Goal: Transaction & Acquisition: Purchase product/service

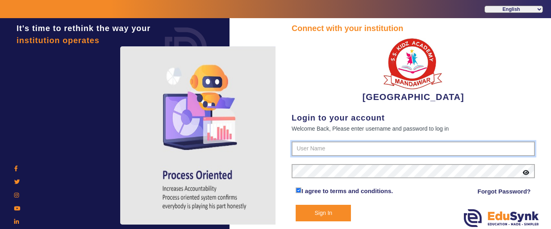
type input "9928895959"
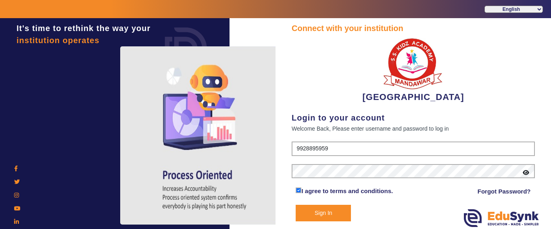
click at [343, 216] on button "Sign In" at bounding box center [323, 213] width 55 height 17
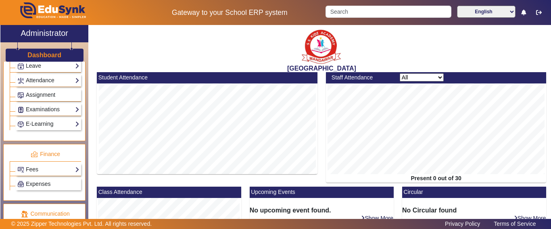
scroll to position [363, 0]
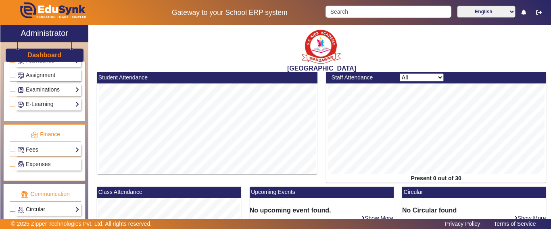
click at [32, 148] on link "Fees" at bounding box center [48, 149] width 62 height 9
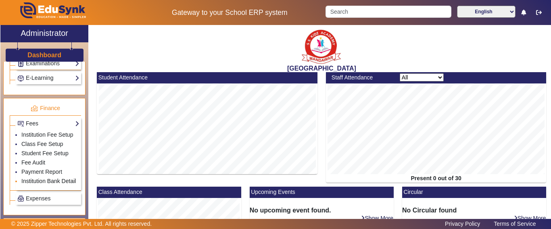
scroll to position [404, 0]
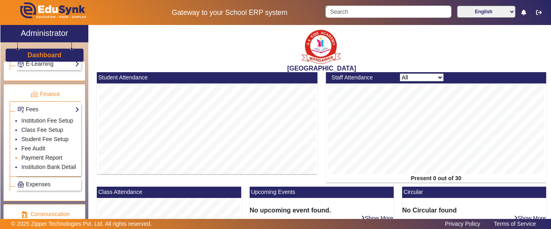
click at [37, 161] on link "Payment Report" at bounding box center [41, 158] width 41 height 6
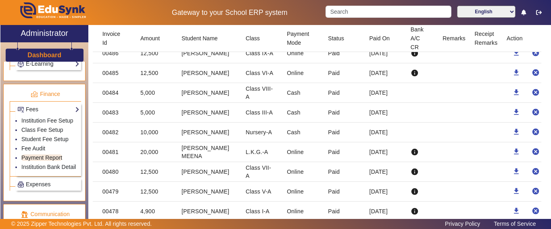
scroll to position [202, 0]
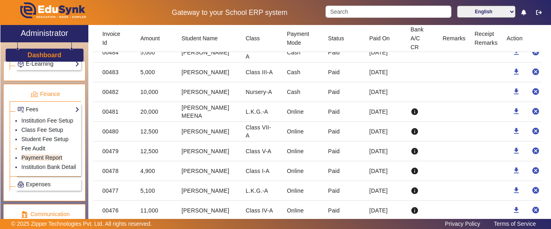
click at [40, 152] on link "Fee Audit" at bounding box center [33, 148] width 24 height 6
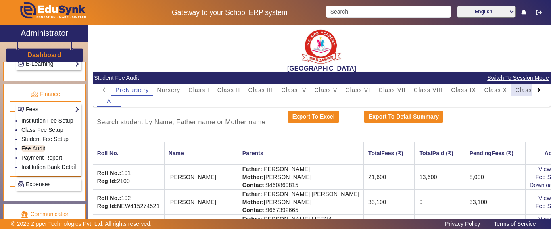
click at [518, 90] on span "Class XI" at bounding box center [527, 90] width 25 height 6
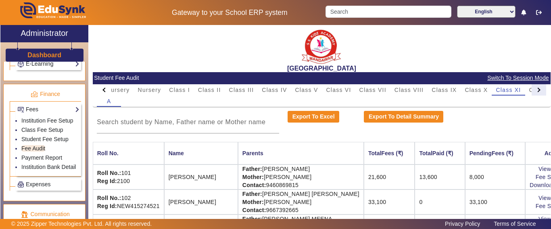
click at [532, 92] on div at bounding box center [539, 89] width 15 height 11
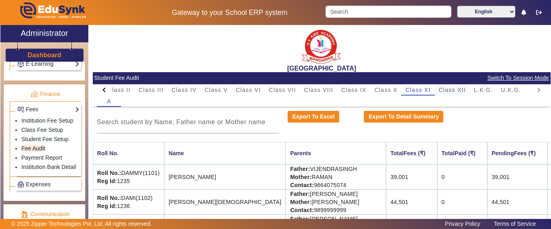
click at [447, 87] on span "Class XII" at bounding box center [452, 90] width 27 height 6
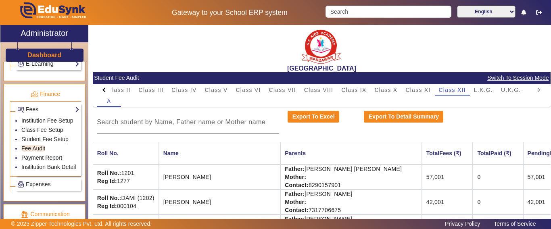
click at [207, 131] on div at bounding box center [188, 122] width 182 height 23
click at [207, 123] on input at bounding box center [188, 122] width 182 height 10
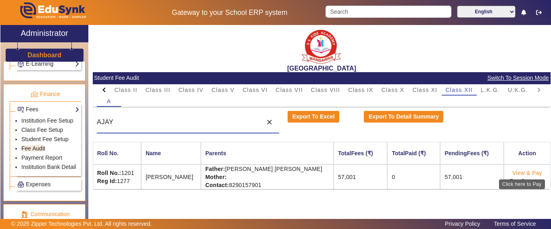
type input "AJAY"
click at [515, 174] on link "View & Pay" at bounding box center [527, 173] width 30 height 6
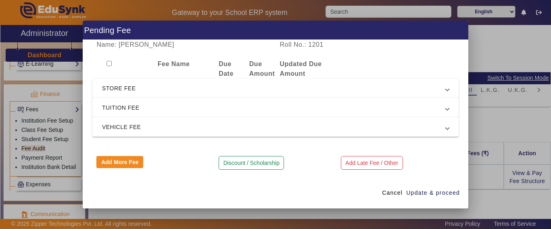
click at [136, 103] on span "TUITION FEE" at bounding box center [274, 108] width 344 height 10
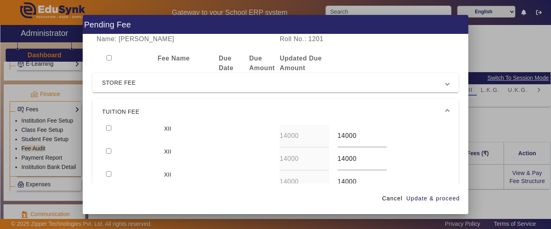
click at [110, 127] on input "checkbox" at bounding box center [108, 128] width 5 height 5
checkbox input "true"
click at [455, 198] on span "Update & proceed" at bounding box center [433, 199] width 54 height 8
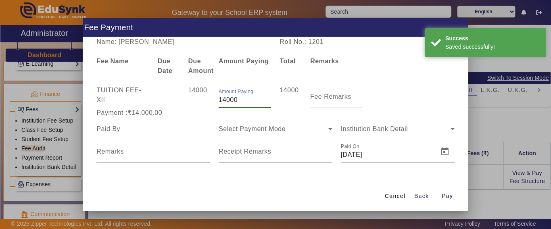
click at [199, 98] on div "TUITION FEE - XII 14000 Amount Paying 14000 14000 Fee Remarks" at bounding box center [275, 97] width 366 height 23
type input "10000"
click at [197, 105] on div "14000" at bounding box center [199, 97] width 31 height 23
click at [130, 129] on input at bounding box center [153, 129] width 114 height 10
type input "AJAY"
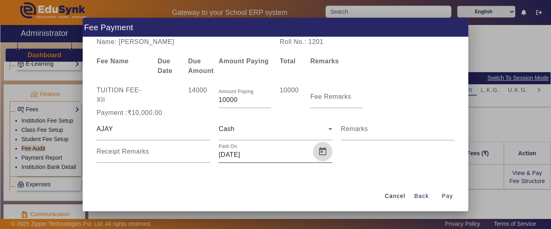
click at [323, 153] on span "Open calendar" at bounding box center [322, 151] width 19 height 19
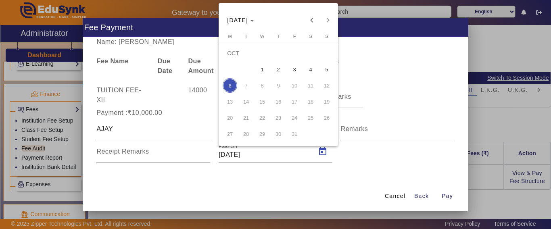
click at [312, 73] on span "4" at bounding box center [310, 69] width 15 height 15
type input "[DATE]"
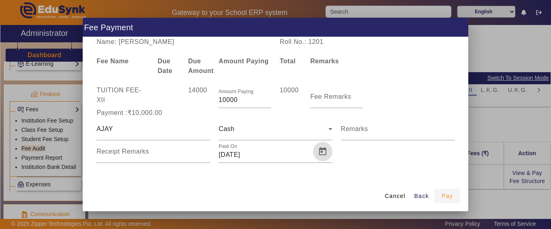
click at [448, 197] on span "Pay" at bounding box center [447, 196] width 11 height 8
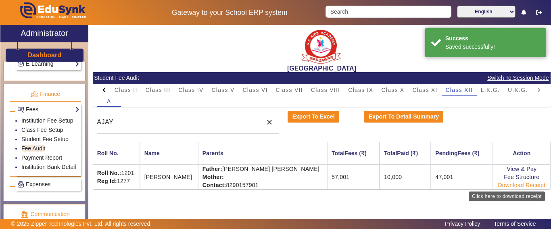
click at [512, 184] on link "Download Receipt" at bounding box center [522, 185] width 48 height 6
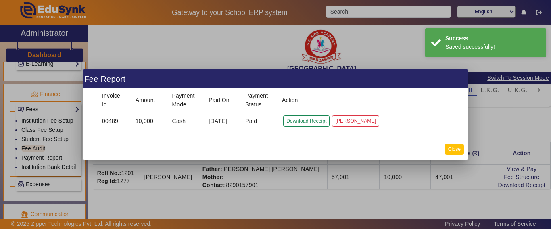
click at [450, 152] on button "Close" at bounding box center [454, 149] width 19 height 11
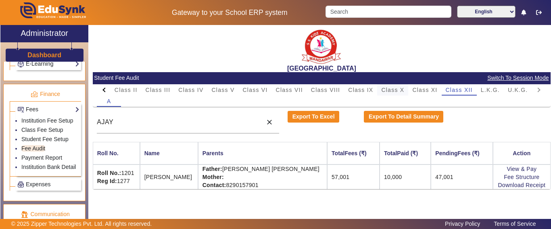
click at [400, 89] on span "Class X" at bounding box center [392, 90] width 23 height 6
drag, startPoint x: 172, startPoint y: 123, endPoint x: 71, endPoint y: 118, distance: 100.6
click at [71, 118] on div "X Administrator Dashboard Administration Institution Institution Details Sessio…" at bounding box center [275, 132] width 550 height 214
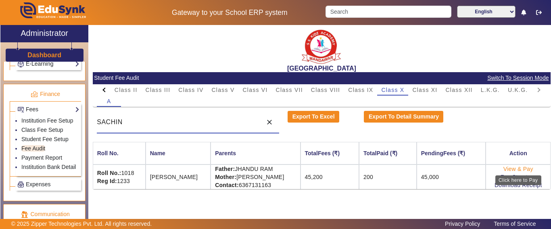
type input "SACHIN"
click at [512, 168] on link "View & Pay" at bounding box center [519, 169] width 30 height 6
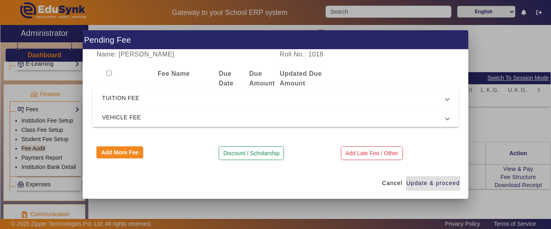
click at [113, 98] on span "TUITION FEE" at bounding box center [274, 98] width 344 height 10
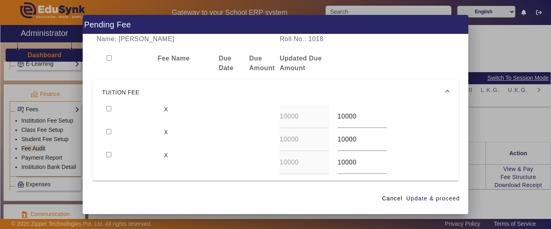
click at [110, 109] on input "checkbox" at bounding box center [108, 108] width 5 height 5
checkbox input "true"
click at [436, 199] on span "Update & proceed" at bounding box center [433, 199] width 54 height 8
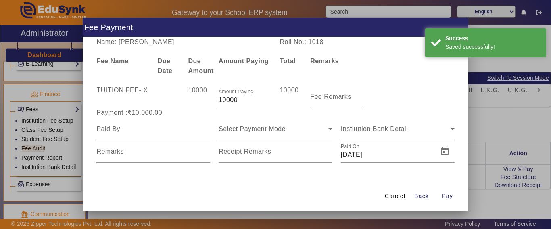
click at [251, 131] on span "Select Payment Mode" at bounding box center [252, 129] width 67 height 7
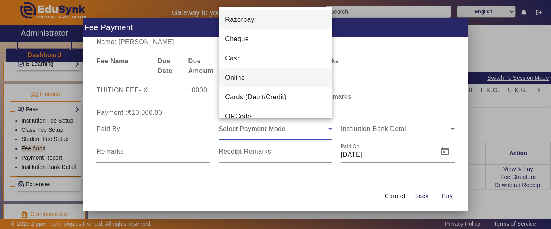
drag, startPoint x: 244, startPoint y: 77, endPoint x: 221, endPoint y: 92, distance: 27.6
click at [244, 77] on span "Online" at bounding box center [235, 78] width 20 height 10
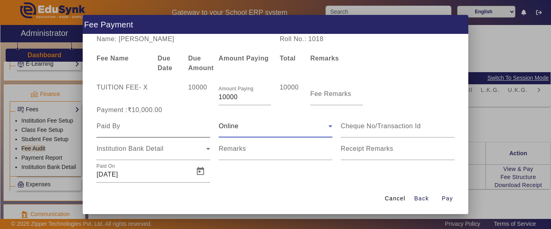
click at [130, 121] on input at bounding box center [153, 126] width 114 height 10
type input "SACHIN"
click at [128, 146] on span "Institution Bank Detail" at bounding box center [129, 148] width 67 height 7
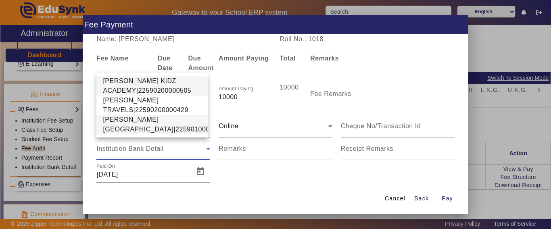
drag, startPoint x: 122, startPoint y: 72, endPoint x: 119, endPoint y: 121, distance: 49.3
click at [119, 121] on div "[PERSON_NAME] KIDZ ACADEMY|22590200000505 [PERSON_NAME] TRAVELS|22590200000429 …" at bounding box center [151, 105] width 111 height 65
click at [119, 122] on span "[PERSON_NAME][GEOGRAPHIC_DATA]|22590100002640" at bounding box center [166, 124] width 126 height 19
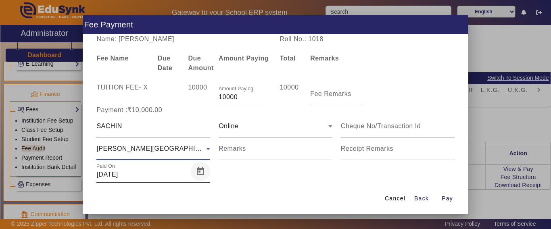
click at [203, 169] on span "Open calendar" at bounding box center [200, 171] width 19 height 19
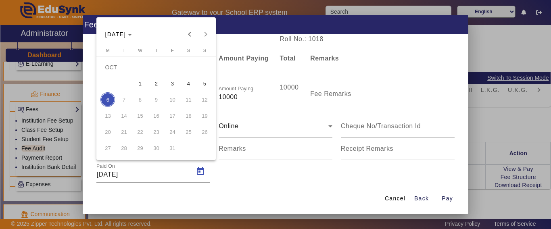
drag, startPoint x: 187, startPoint y: 84, endPoint x: 198, endPoint y: 111, distance: 29.1
click at [188, 85] on span "4" at bounding box center [188, 83] width 15 height 15
type input "[DATE]"
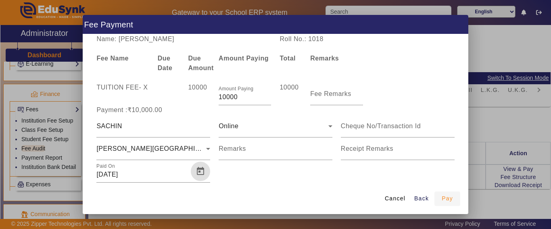
click at [444, 197] on span "Pay" at bounding box center [447, 199] width 11 height 8
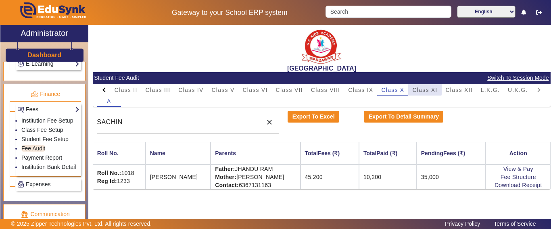
click at [420, 87] on span "Class XI" at bounding box center [424, 90] width 25 height 6
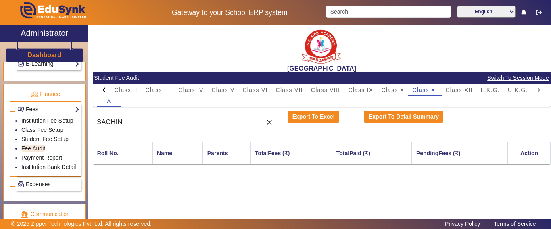
drag, startPoint x: 178, startPoint y: 126, endPoint x: 113, endPoint y: 127, distance: 65.0
click at [114, 127] on div "SACHIN" at bounding box center [177, 122] width 161 height 23
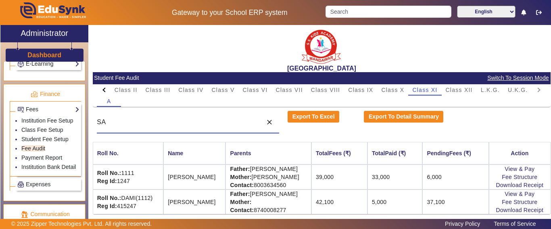
type input "S"
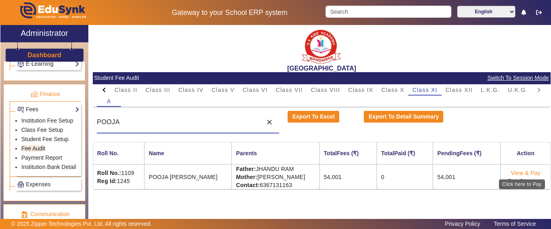
type input "POOJA"
click at [512, 174] on link "View & Pay" at bounding box center [526, 173] width 30 height 6
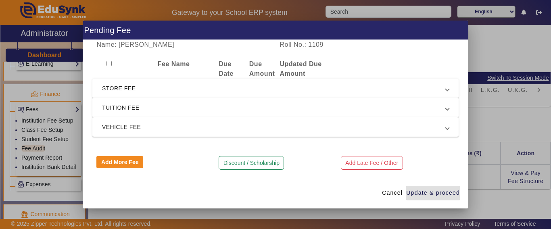
click at [118, 106] on span "TUITION FEE" at bounding box center [274, 108] width 344 height 10
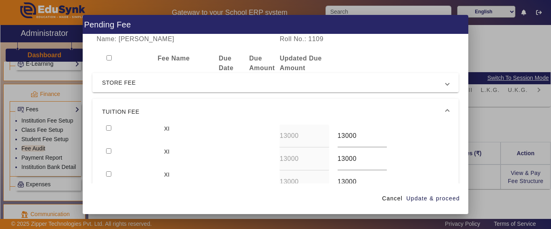
click at [110, 129] on input "checkbox" at bounding box center [108, 128] width 5 height 5
checkbox input "true"
click at [429, 201] on span "Update & proceed" at bounding box center [433, 199] width 54 height 8
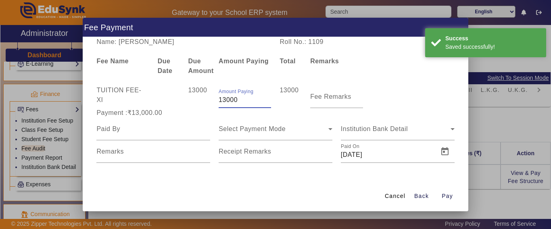
drag, startPoint x: 207, startPoint y: 106, endPoint x: 223, endPoint y: 105, distance: 15.8
click at [208, 106] on div "TUITION FEE - XI 13000 Amount Paying 13000 13000 Fee Remarks" at bounding box center [275, 97] width 366 height 23
type input "10000"
click at [201, 112] on div "Payment :₹13,000.00" at bounding box center [153, 113] width 122 height 10
click at [132, 136] on div at bounding box center [153, 129] width 114 height 23
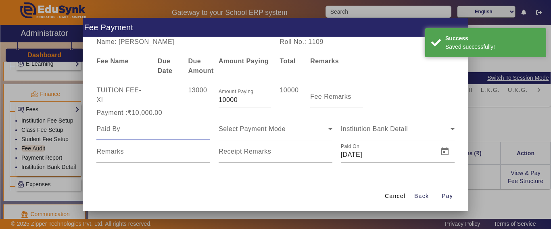
click at [130, 133] on input at bounding box center [153, 129] width 114 height 10
drag, startPoint x: 130, startPoint y: 133, endPoint x: 135, endPoint y: 142, distance: 10.3
click at [132, 137] on div at bounding box center [153, 129] width 114 height 23
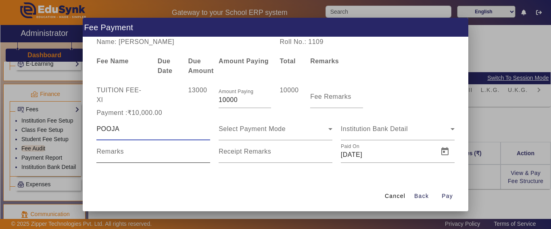
type input "POOJA"
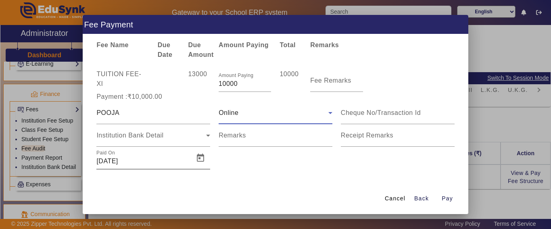
scroll to position [17, 0]
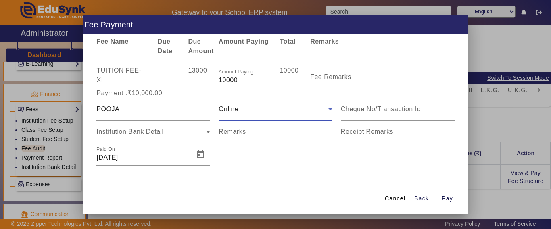
click at [139, 132] on span "Institution Bank Detail" at bounding box center [129, 131] width 67 height 7
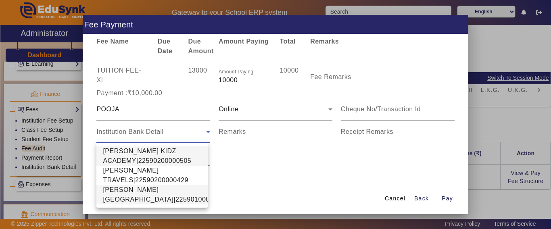
click at [134, 200] on span "[PERSON_NAME][GEOGRAPHIC_DATA]|22590100002640" at bounding box center [166, 194] width 126 height 19
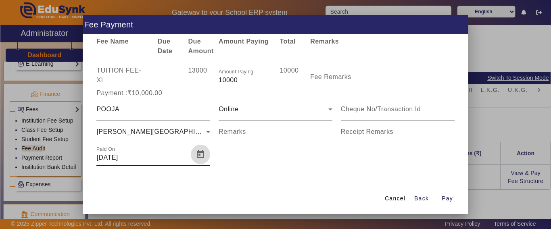
click at [196, 157] on span "Open calendar" at bounding box center [200, 154] width 19 height 19
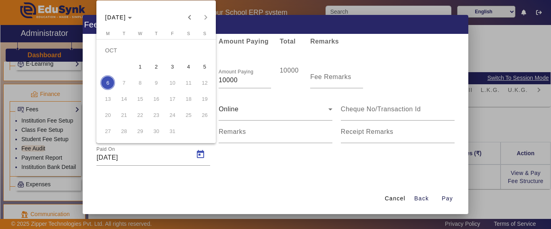
click at [189, 68] on span "4" at bounding box center [188, 66] width 15 height 15
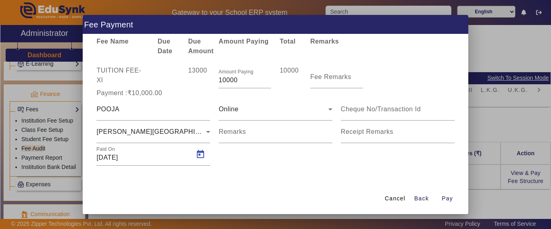
type input "[DATE]"
click at [447, 199] on span "Pay" at bounding box center [447, 199] width 11 height 8
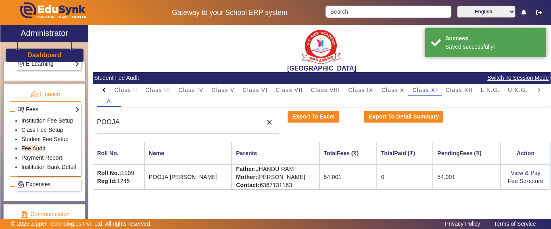
scroll to position [0, 0]
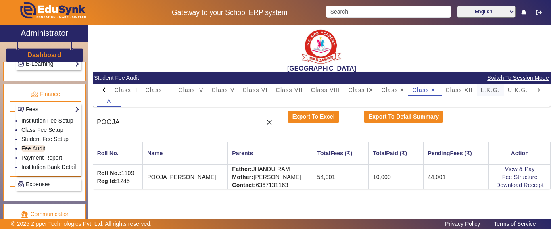
drag, startPoint x: 494, startPoint y: 90, endPoint x: 490, endPoint y: 92, distance: 4.2
click at [493, 90] on span "L.K.G." at bounding box center [490, 90] width 19 height 6
drag, startPoint x: 167, startPoint y: 124, endPoint x: 105, endPoint y: 121, distance: 61.4
click at [105, 121] on input "POOJA" at bounding box center [177, 122] width 161 height 10
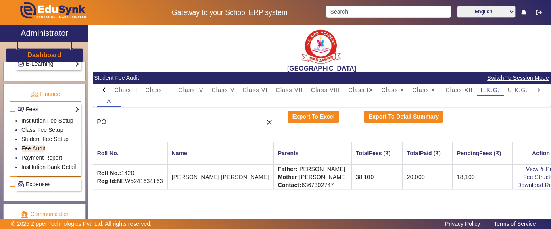
type input "P"
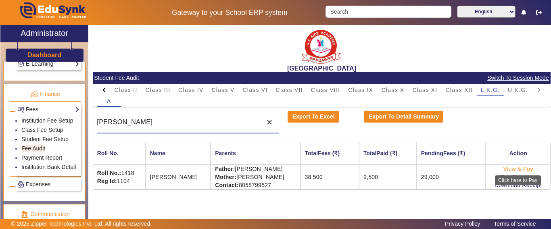
type input "[PERSON_NAME]"
click at [513, 169] on link "View & Pay" at bounding box center [519, 169] width 30 height 6
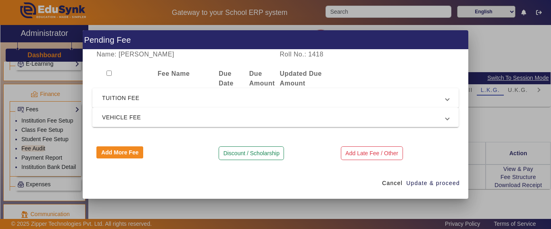
click at [139, 96] on span "TUITION FEE" at bounding box center [274, 98] width 344 height 10
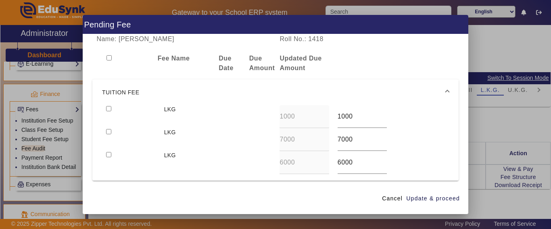
click at [110, 107] on input "checkbox" at bounding box center [108, 108] width 5 height 5
checkbox input "true"
click at [109, 130] on input "checkbox" at bounding box center [108, 131] width 5 height 5
checkbox input "true"
drag, startPoint x: 109, startPoint y: 155, endPoint x: 411, endPoint y: 206, distance: 306.2
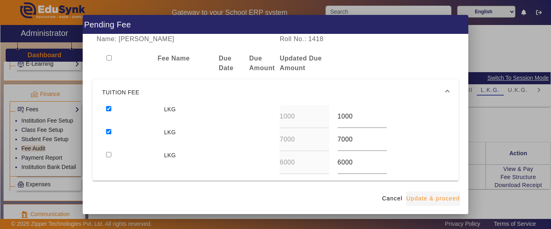
click at [110, 155] on input "checkbox" at bounding box center [108, 154] width 5 height 5
checkbox input "true"
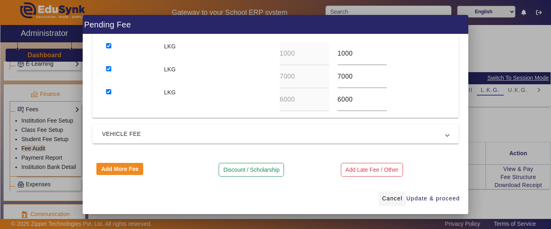
scroll to position [64, 0]
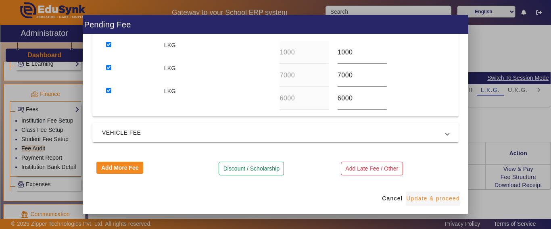
click at [429, 201] on span "Update & proceed" at bounding box center [433, 199] width 54 height 8
type input "7000"
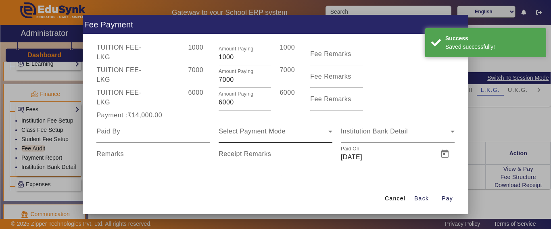
scroll to position [40, 0]
drag, startPoint x: 245, startPoint y: 102, endPoint x: 186, endPoint y: 100, distance: 59.0
click at [186, 100] on div "TUITION FEE - LKG 6000 Amount Paying 6000 6000 Fee Remarks" at bounding box center [275, 99] width 366 height 23
type input "2000"
click at [185, 102] on div "6000" at bounding box center [199, 99] width 31 height 23
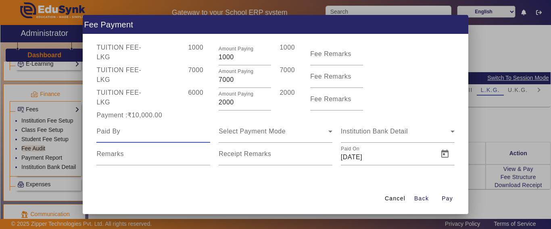
click at [151, 135] on input at bounding box center [153, 132] width 114 height 10
type input "[PERSON_NAME]"
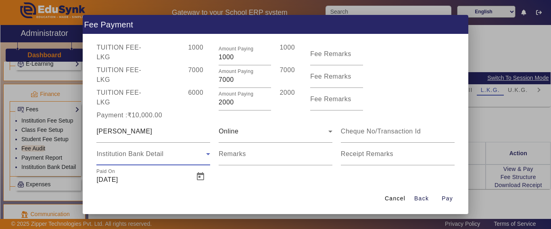
click at [124, 156] on span "Institution Bank Detail" at bounding box center [129, 154] width 67 height 7
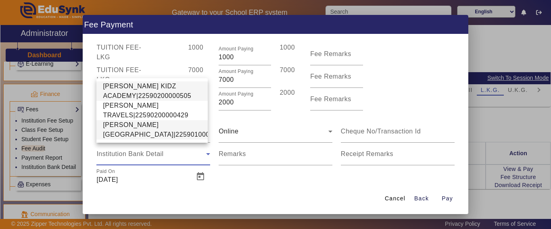
click at [136, 128] on span "[PERSON_NAME][GEOGRAPHIC_DATA]|22590100002640" at bounding box center [166, 129] width 126 height 19
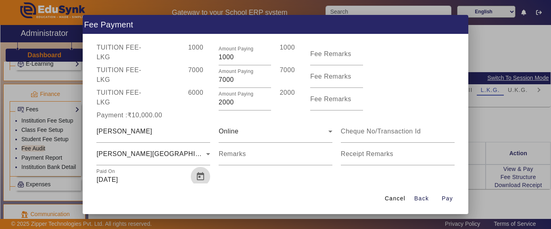
click at [203, 182] on span "Open calendar" at bounding box center [200, 176] width 19 height 19
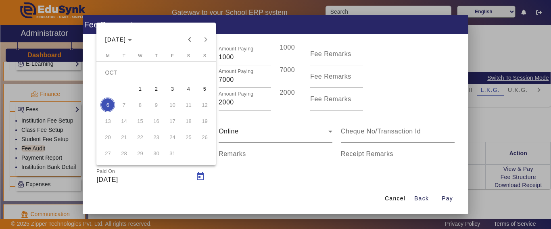
click at [183, 89] on span "4" at bounding box center [188, 89] width 15 height 15
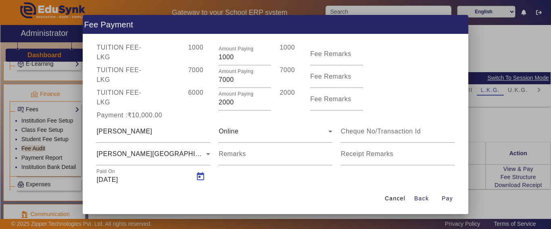
type input "[DATE]"
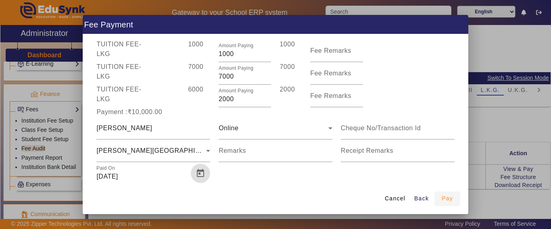
click at [445, 199] on span "Pay" at bounding box center [447, 199] width 11 height 8
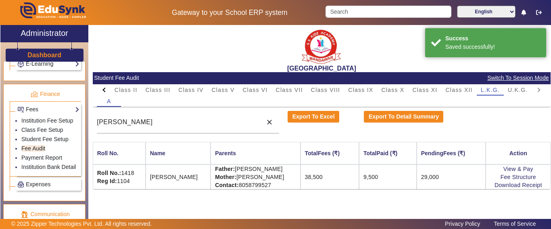
scroll to position [0, 0]
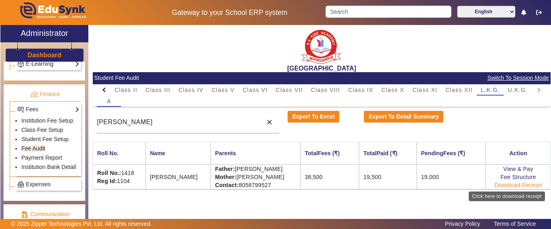
click at [512, 184] on link "Download Receipt" at bounding box center [519, 185] width 48 height 6
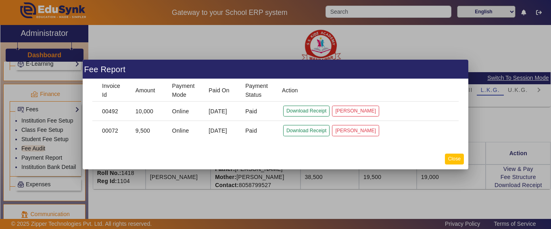
click at [461, 156] on button "Close" at bounding box center [454, 159] width 19 height 11
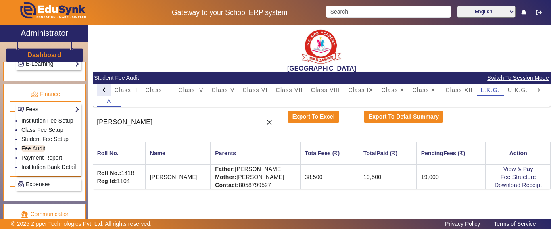
click at [106, 87] on div at bounding box center [104, 89] width 15 height 11
click at [106, 87] on mat-tab-header "PreNursery Nursery Class I Class II Class III Class IV Class V Class VI Class V…" at bounding box center [322, 89] width 450 height 11
drag, startPoint x: 106, startPoint y: 87, endPoint x: 161, endPoint y: 95, distance: 55.5
click at [112, 90] on mat-tab-header "PreNursery Nursery Class I Class II Class III Class IV Class V Class VI Class V…" at bounding box center [322, 89] width 450 height 11
drag, startPoint x: 200, startPoint y: 89, endPoint x: 201, endPoint y: 107, distance: 18.2
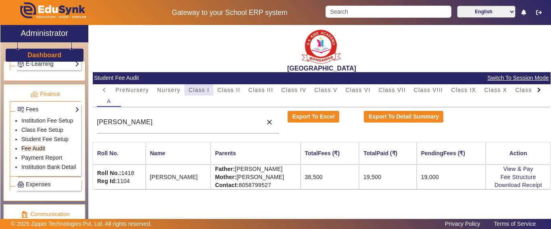
click at [200, 89] on span "Class I" at bounding box center [198, 90] width 21 height 6
drag, startPoint x: 162, startPoint y: 125, endPoint x: 71, endPoint y: 117, distance: 91.2
click at [71, 117] on div "X Administrator Dashboard Administration Institution Institution Details Sessio…" at bounding box center [275, 132] width 550 height 214
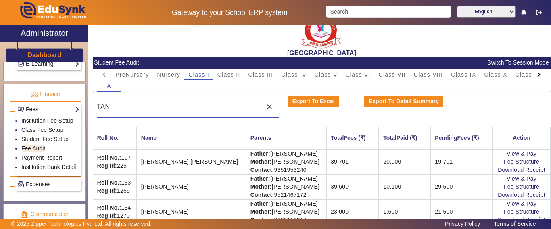
scroll to position [23, 0]
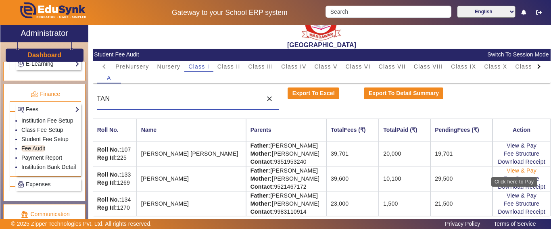
type input "TAN"
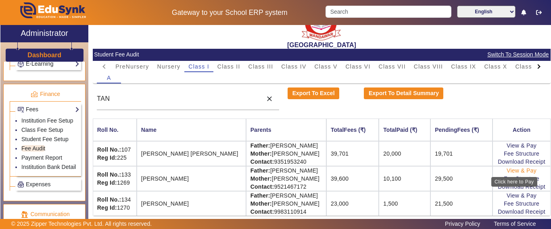
click at [512, 171] on link "View & Pay" at bounding box center [522, 170] width 30 height 6
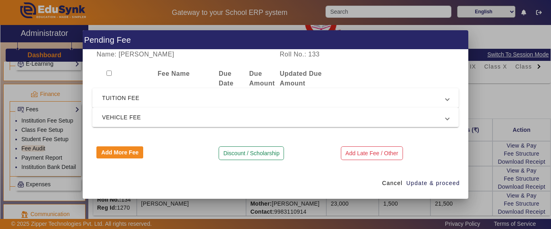
click at [128, 99] on span "TUITION FEE" at bounding box center [274, 98] width 344 height 10
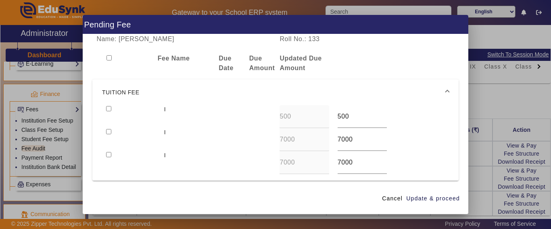
click at [109, 111] on input "checkbox" at bounding box center [108, 108] width 5 height 5
checkbox input "true"
click at [111, 132] on input "checkbox" at bounding box center [108, 131] width 5 height 5
checkbox input "true"
click at [109, 155] on input "checkbox" at bounding box center [108, 154] width 5 height 5
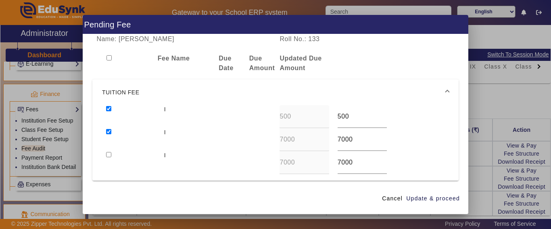
checkbox input "true"
click at [418, 196] on span "Update & proceed" at bounding box center [433, 199] width 54 height 8
type input "7500"
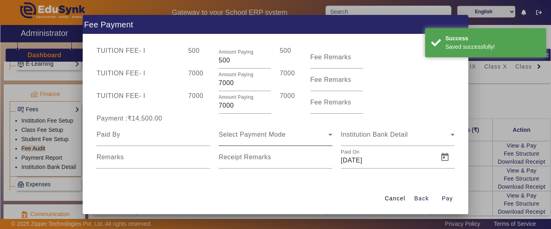
scroll to position [40, 0]
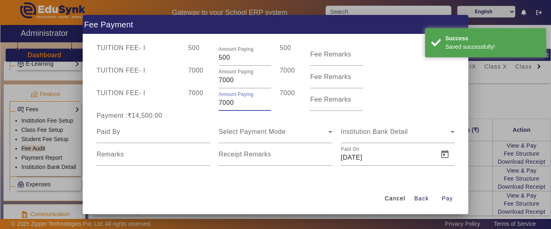
drag, startPoint x: 240, startPoint y: 102, endPoint x: 176, endPoint y: 116, distance: 65.3
click at [174, 106] on div "TUITION FEE - I 7000 Amount Paying 7000 7000 Fee Remarks" at bounding box center [275, 99] width 366 height 23
drag, startPoint x: 176, startPoint y: 116, endPoint x: 182, endPoint y: 126, distance: 11.4
click at [182, 126] on span "TUITION FEE - I 500 Amount Paying 500 500 Fee Remarks TUITION FEE - I 7000 Amou…" at bounding box center [275, 104] width 366 height 123
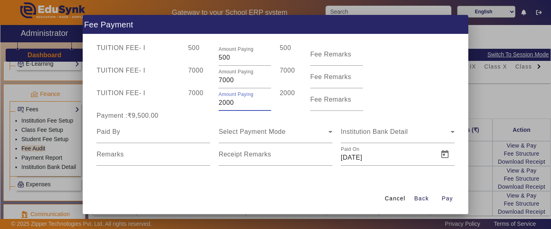
drag, startPoint x: 226, startPoint y: 104, endPoint x: 199, endPoint y: 111, distance: 28.4
click at [199, 105] on div "TUITION FEE - I 7000 Amount Paying 2000 2000 Fee Remarks" at bounding box center [275, 99] width 366 height 23
type input "2500"
click at [199, 113] on div "Payment :₹9,500.00" at bounding box center [153, 116] width 122 height 10
click at [144, 135] on input at bounding box center [153, 132] width 114 height 10
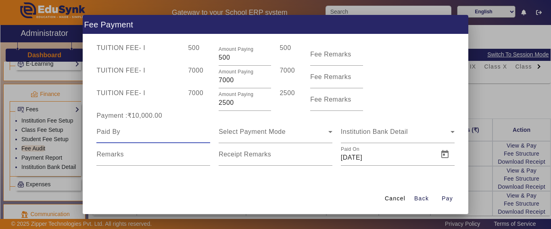
click at [144, 136] on input at bounding box center [153, 132] width 114 height 10
type input "[PERSON_NAME]"
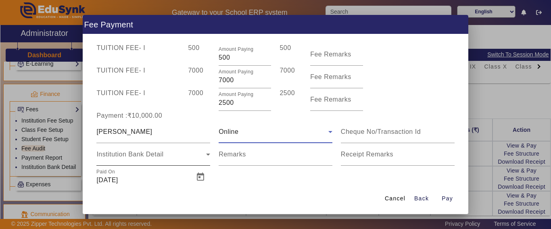
click at [152, 155] on span "Institution Bank Detail" at bounding box center [129, 154] width 67 height 7
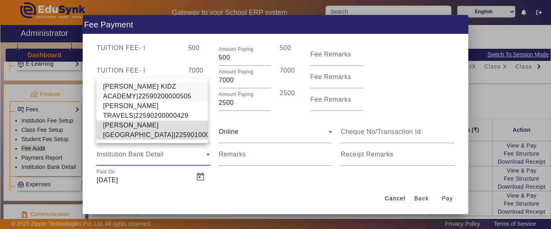
click at [138, 121] on span "[PERSON_NAME][GEOGRAPHIC_DATA]|22590100002640" at bounding box center [166, 130] width 126 height 19
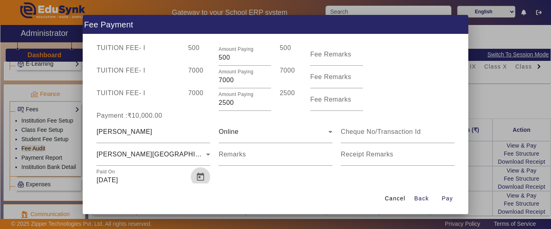
click at [200, 180] on span "Open calendar" at bounding box center [200, 176] width 19 height 19
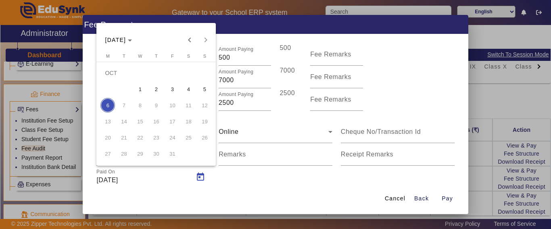
drag, startPoint x: 190, startPoint y: 90, endPoint x: 204, endPoint y: 105, distance: 20.3
click at [189, 90] on span "4" at bounding box center [188, 89] width 15 height 15
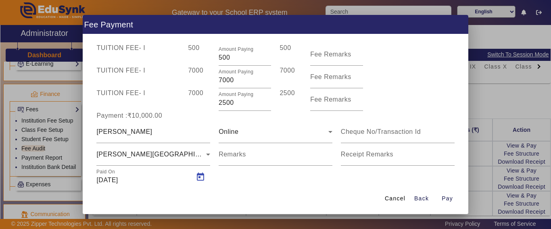
type input "[DATE]"
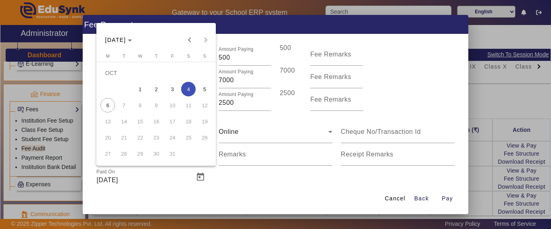
scroll to position [43, 0]
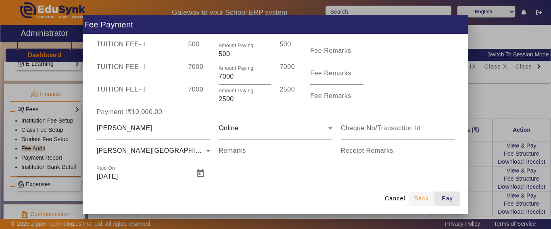
drag, startPoint x: 450, startPoint y: 198, endPoint x: 430, endPoint y: 199, distance: 19.8
click at [450, 198] on span "Pay" at bounding box center [447, 199] width 11 height 8
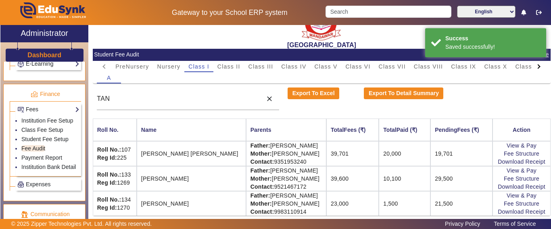
scroll to position [0, 0]
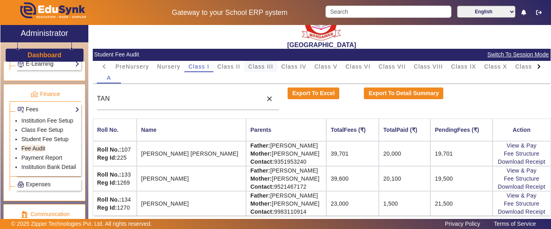
click at [267, 64] on span "Class III" at bounding box center [261, 67] width 25 height 6
drag, startPoint x: 159, startPoint y: 101, endPoint x: 8, endPoint y: 109, distance: 151.1
click at [0, 110] on div "X Administrator Dashboard Administration Institution Institution Details Sessio…" at bounding box center [275, 132] width 550 height 214
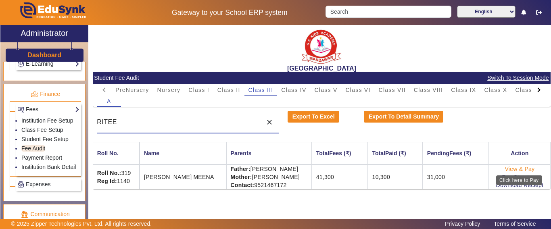
type input "RITEE"
click at [514, 167] on link "View & Pay" at bounding box center [520, 169] width 30 height 6
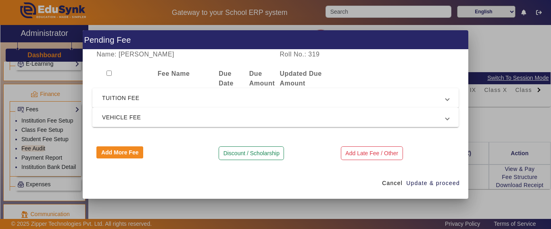
drag, startPoint x: 136, startPoint y: 99, endPoint x: 119, endPoint y: 114, distance: 22.9
click at [136, 99] on span "TUITION FEE" at bounding box center [274, 98] width 344 height 10
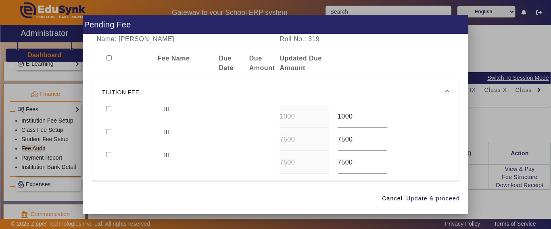
click at [108, 108] on input "checkbox" at bounding box center [108, 108] width 5 height 5
checkbox input "true"
click at [109, 132] on input "checkbox" at bounding box center [108, 131] width 5 height 5
checkbox input "true"
click at [112, 157] on div at bounding box center [131, 162] width 58 height 23
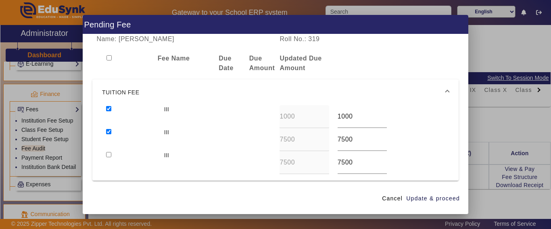
click at [107, 155] on input "checkbox" at bounding box center [108, 154] width 5 height 5
checkbox input "true"
click at [452, 199] on span "Update & proceed" at bounding box center [433, 199] width 54 height 8
type input "8000"
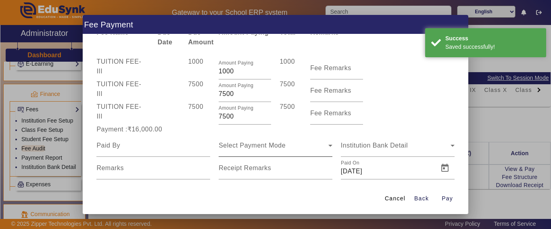
scroll to position [40, 0]
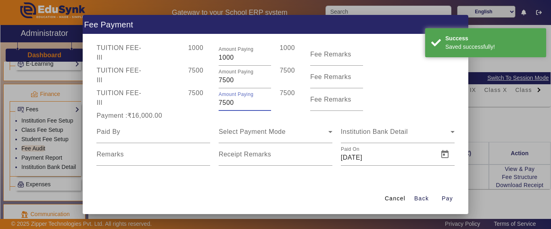
drag, startPoint x: 245, startPoint y: 102, endPoint x: 203, endPoint y: 102, distance: 42.4
click at [203, 102] on div "TUITION FEE - III 7500 Amount Paying 7500 7500 Fee Remarks" at bounding box center [275, 99] width 366 height 23
click at [222, 109] on div "Amount Paying 1000" at bounding box center [245, 99] width 52 height 23
drag, startPoint x: 238, startPoint y: 102, endPoint x: 191, endPoint y: 105, distance: 47.3
click at [191, 105] on div "TUITION FEE - III 7500 Amount Paying 1000 1000 Fee Remarks" at bounding box center [275, 99] width 366 height 23
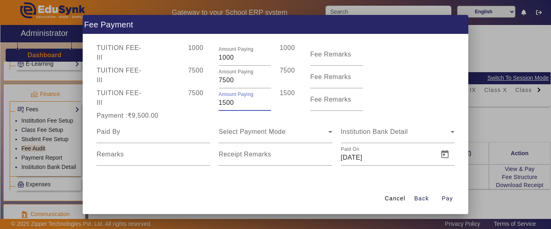
type input "1500"
click at [189, 108] on div "7500" at bounding box center [199, 99] width 31 height 23
click at [134, 126] on div at bounding box center [153, 132] width 114 height 23
click at [144, 128] on input at bounding box center [153, 132] width 114 height 10
click at [138, 128] on input at bounding box center [153, 132] width 114 height 10
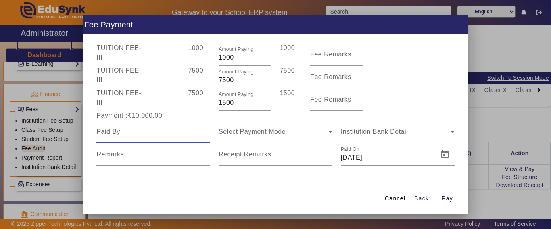
click at [148, 131] on input at bounding box center [153, 132] width 114 height 10
click at [130, 136] on input at bounding box center [153, 132] width 114 height 10
click at [126, 137] on input at bounding box center [153, 132] width 114 height 10
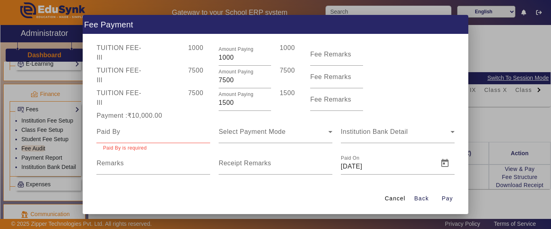
drag, startPoint x: 144, startPoint y: 125, endPoint x: 139, endPoint y: 129, distance: 6.4
click at [144, 126] on div at bounding box center [153, 132] width 114 height 23
click at [125, 132] on input at bounding box center [153, 132] width 114 height 10
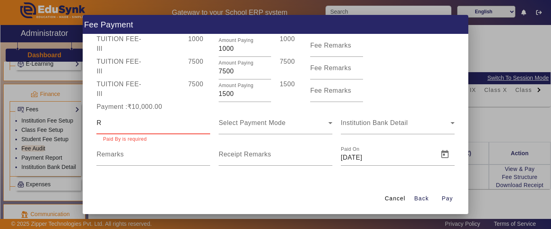
scroll to position [40, 0]
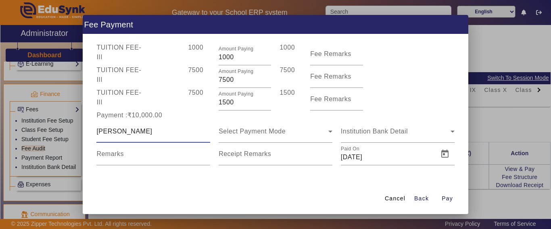
type input "[PERSON_NAME]"
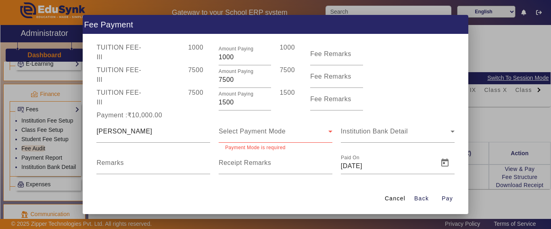
click at [273, 123] on div "Select Payment Mode" at bounding box center [276, 131] width 114 height 23
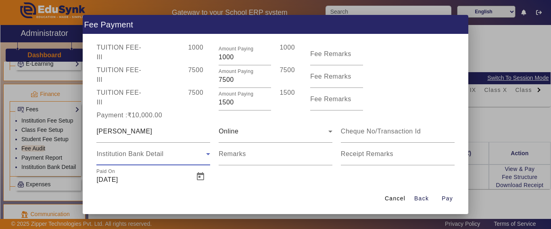
click at [157, 157] on span "Institution Bank Detail" at bounding box center [129, 154] width 67 height 7
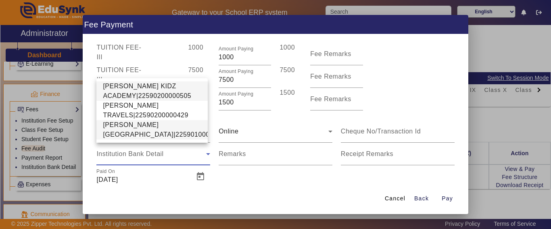
click at [128, 124] on span "[PERSON_NAME][GEOGRAPHIC_DATA]|22590100002640" at bounding box center [166, 129] width 126 height 19
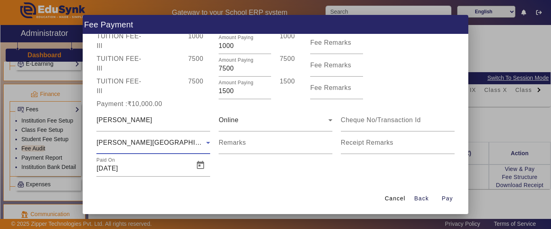
scroll to position [62, 0]
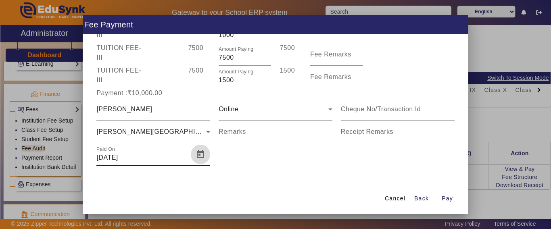
click at [197, 153] on span "Open calendar" at bounding box center [200, 154] width 19 height 19
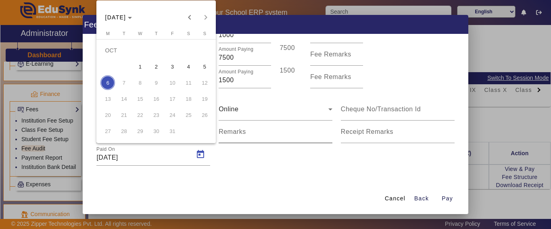
drag, startPoint x: 187, startPoint y: 67, endPoint x: 303, endPoint y: 141, distance: 137.7
click at [188, 67] on span "4" at bounding box center [188, 66] width 15 height 15
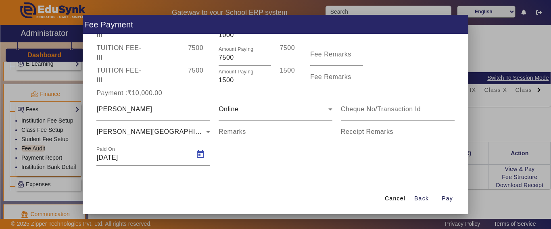
type input "[DATE]"
click at [446, 199] on span "Pay" at bounding box center [447, 199] width 11 height 8
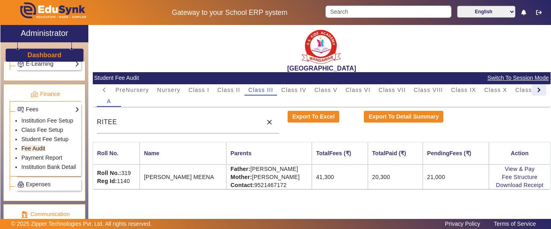
click at [540, 92] on div at bounding box center [539, 89] width 15 height 11
click at [540, 92] on mat-tab-header "PreNursery Nursery Class I Class II Class III Class IV Class V Class VI Class V…" at bounding box center [322, 89] width 450 height 11
click at [493, 87] on span "L.K.G." at bounding box center [490, 90] width 19 height 6
drag, startPoint x: 141, startPoint y: 117, endPoint x: 79, endPoint y: 117, distance: 62.5
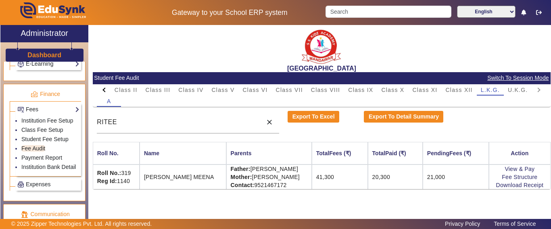
click at [79, 117] on div "X Administrator Dashboard Administration Institution Institution Details Sessio…" at bounding box center [275, 132] width 550 height 214
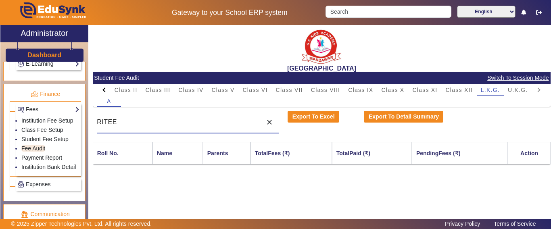
click at [137, 123] on input "RITEE" at bounding box center [177, 122] width 161 height 10
drag, startPoint x: 136, startPoint y: 124, endPoint x: 86, endPoint y: 123, distance: 50.1
click at [86, 123] on div "X Administrator Dashboard Administration Institution Institution Details Sessio…" at bounding box center [275, 132] width 550 height 214
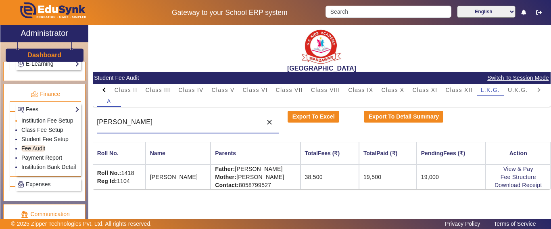
drag, startPoint x: 93, startPoint y: 122, endPoint x: 65, endPoint y: 122, distance: 27.4
click at [65, 122] on div "X Administrator Dashboard Administration Institution Institution Details Sessio…" at bounding box center [275, 132] width 550 height 214
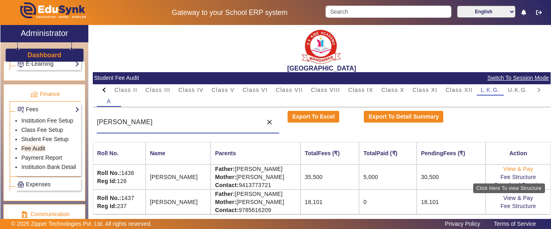
type input "[PERSON_NAME]"
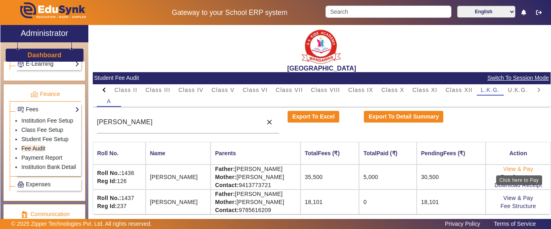
click at [512, 167] on link "View & Pay" at bounding box center [519, 169] width 30 height 6
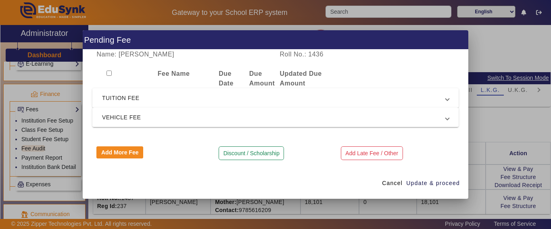
drag, startPoint x: 120, startPoint y: 101, endPoint x: 122, endPoint y: 113, distance: 11.5
click at [120, 101] on span "TUITION FEE" at bounding box center [274, 98] width 344 height 10
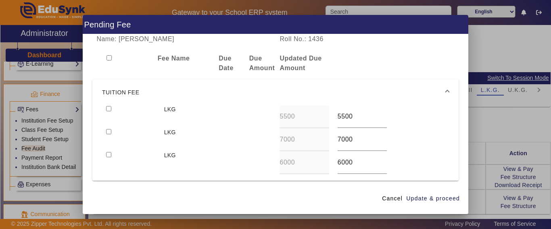
click at [111, 110] on input "checkbox" at bounding box center [108, 108] width 5 height 5
checkbox input "true"
click at [107, 132] on input "checkbox" at bounding box center [108, 131] width 5 height 5
checkbox input "true"
click at [431, 195] on span "Update & proceed" at bounding box center [433, 199] width 54 height 8
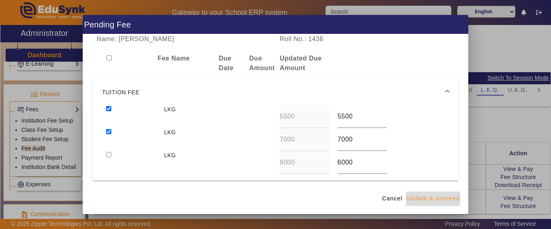
type input "7000"
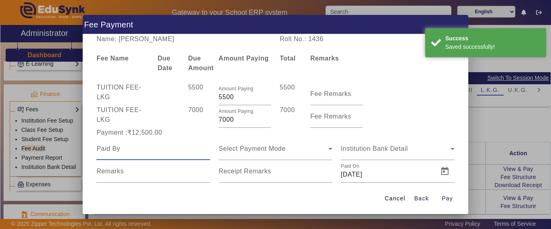
click at [154, 152] on input at bounding box center [153, 149] width 114 height 10
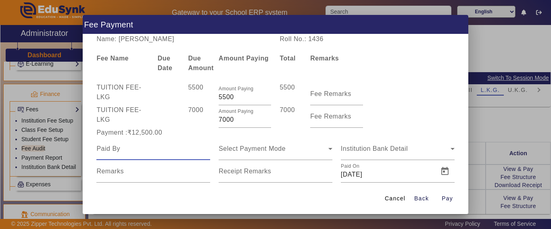
drag, startPoint x: 236, startPoint y: 119, endPoint x: 184, endPoint y: 119, distance: 51.7
click at [184, 119] on div "TUITION FEE - LKG 7000 Amount Paying 7000 7000 Fee Remarks" at bounding box center [275, 116] width 366 height 23
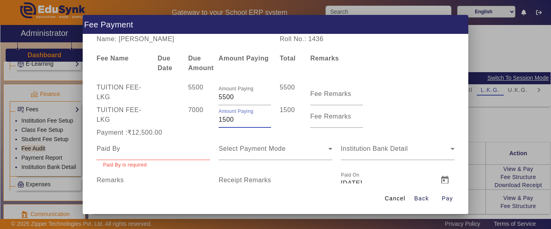
type input "1500"
click at [165, 140] on div at bounding box center [153, 149] width 114 height 23
click at [122, 152] on input at bounding box center [153, 149] width 114 height 10
click at [123, 151] on input at bounding box center [153, 149] width 114 height 10
drag, startPoint x: 123, startPoint y: 151, endPoint x: 129, endPoint y: 151, distance: 5.7
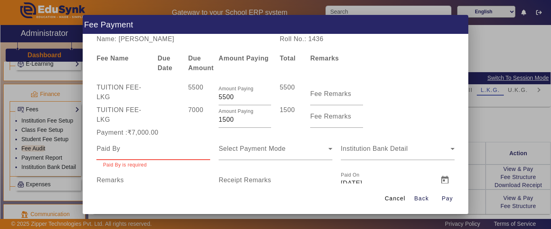
click at [126, 151] on input at bounding box center [153, 149] width 114 height 10
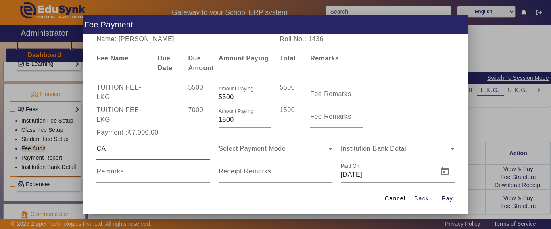
type input "C"
type input "[PERSON_NAME]"
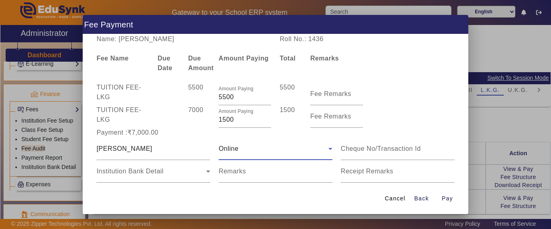
click at [291, 146] on div "Online" at bounding box center [274, 149] width 110 height 10
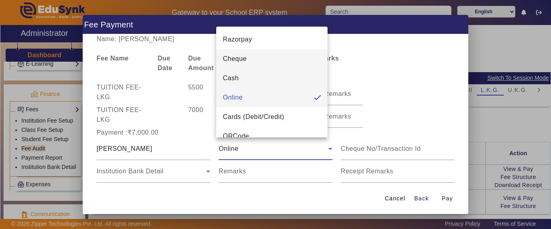
click at [250, 77] on mat-option "Cash" at bounding box center [271, 78] width 111 height 19
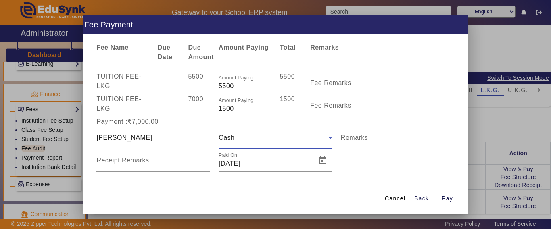
scroll to position [17, 0]
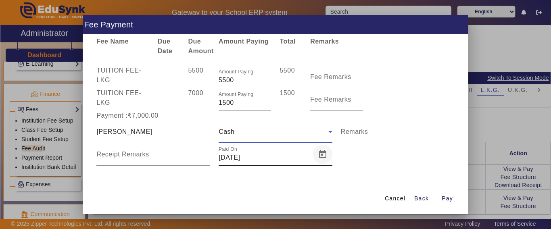
click at [320, 160] on span "Open calendar" at bounding box center [322, 154] width 19 height 19
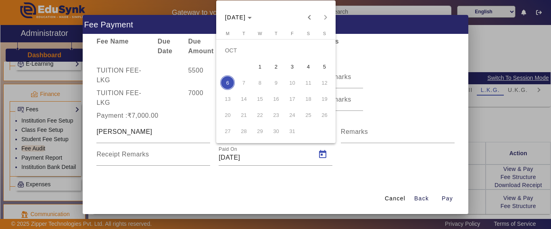
drag, startPoint x: 306, startPoint y: 64, endPoint x: 306, endPoint y: 77, distance: 13.3
click at [306, 65] on span "4" at bounding box center [308, 66] width 15 height 15
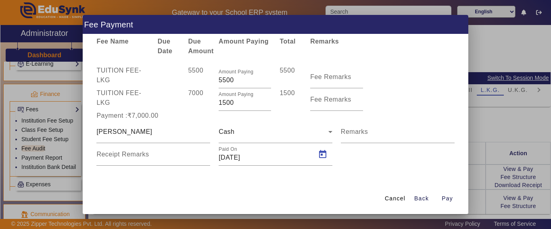
type input "[DATE]"
click at [450, 197] on span "Pay" at bounding box center [447, 199] width 11 height 8
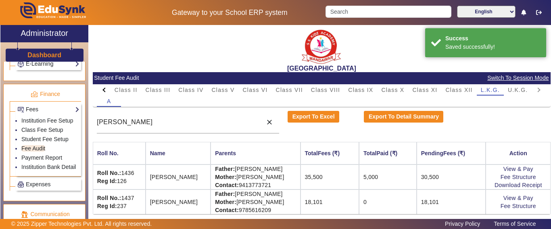
scroll to position [0, 0]
click at [516, 184] on link "Download Receipt" at bounding box center [519, 185] width 48 height 6
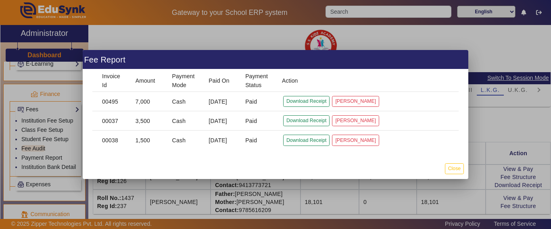
click at [193, 185] on div at bounding box center [275, 114] width 551 height 229
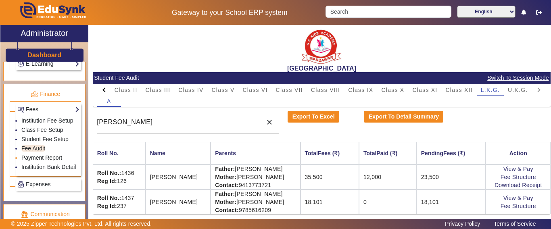
click at [29, 161] on link "Payment Report" at bounding box center [41, 158] width 41 height 6
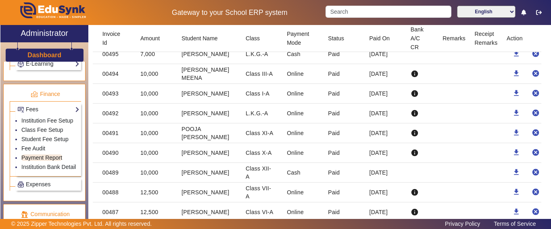
scroll to position [202, 0]
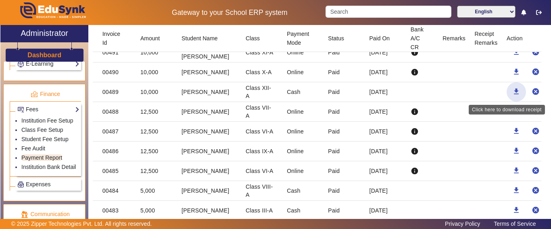
click at [512, 92] on mat-icon "download" at bounding box center [516, 92] width 8 height 8
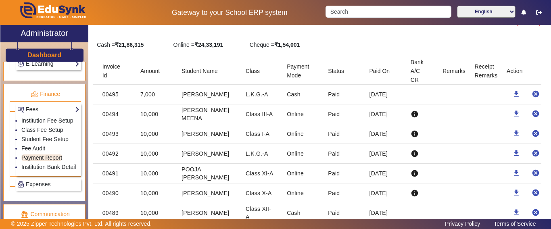
scroll to position [121, 0]
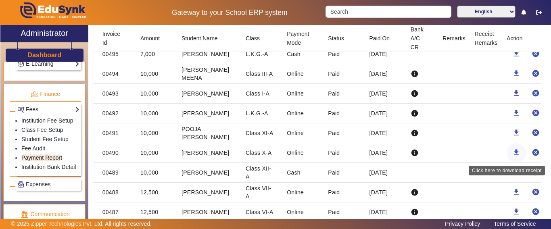
click at [512, 154] on mat-icon "download" at bounding box center [516, 153] width 8 height 8
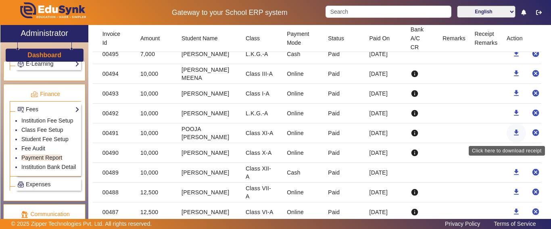
click at [512, 132] on mat-icon "download" at bounding box center [516, 133] width 8 height 8
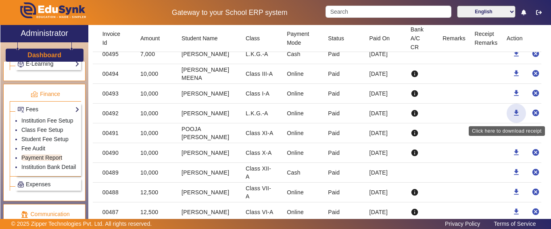
click at [512, 111] on mat-icon "download" at bounding box center [516, 113] width 8 height 8
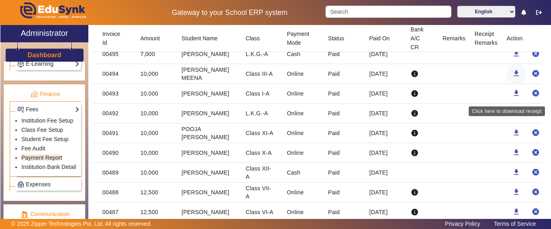
click at [512, 93] on mat-icon "download" at bounding box center [516, 93] width 8 height 8
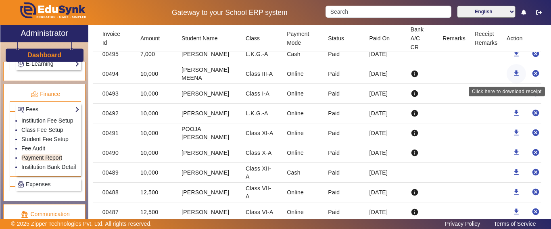
click at [512, 74] on mat-icon "download" at bounding box center [516, 73] width 8 height 8
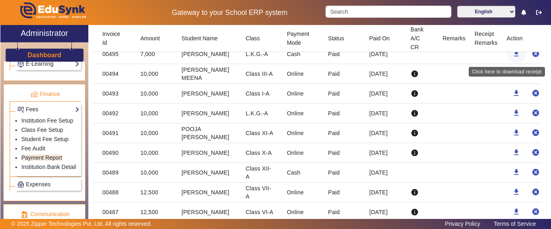
click at [512, 54] on mat-icon "download" at bounding box center [516, 54] width 8 height 8
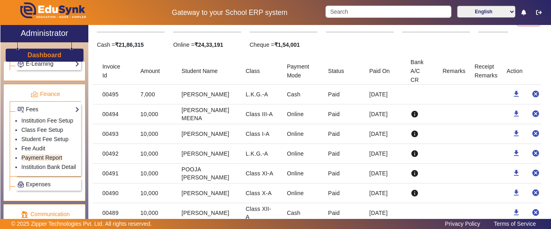
scroll to position [0, 0]
